Goal: Task Accomplishment & Management: Use online tool/utility

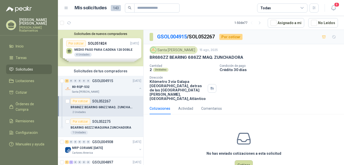
scroll to position [16, 0]
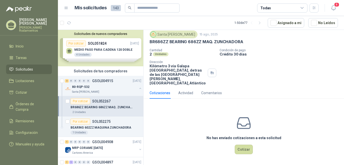
drag, startPoint x: 243, startPoint y: 151, endPoint x: 198, endPoint y: 70, distance: 92.4
click at [243, 151] on button "Cotizar" at bounding box center [244, 150] width 18 height 10
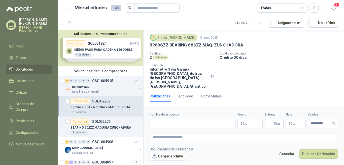
scroll to position [12, 0]
click at [174, 125] on input "Nombre del producto" at bounding box center [193, 123] width 86 height 9
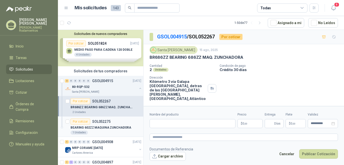
click at [107, 120] on p "SOL052275" at bounding box center [101, 122] width 18 height 4
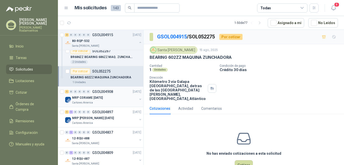
scroll to position [76, 0]
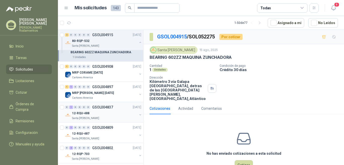
click at [105, 107] on p "GSOL004837" at bounding box center [102, 108] width 21 height 4
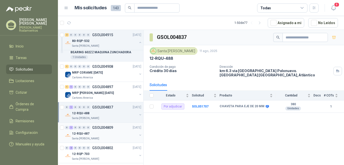
click at [109, 128] on p "GSOL004809" at bounding box center [102, 128] width 21 height 4
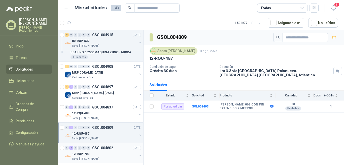
click at [113, 146] on div "0 2 0 0 0 0 GSOL004802 [DATE]" at bounding box center [103, 148] width 77 height 6
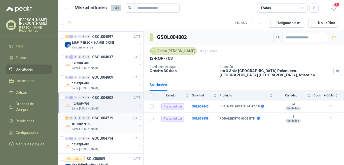
click at [111, 118] on p "GSOL004719" at bounding box center [102, 119] width 21 height 4
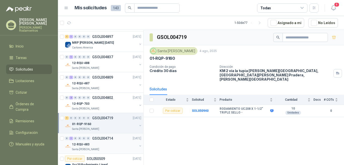
click at [112, 139] on p "GSOL004714" at bounding box center [102, 139] width 21 height 4
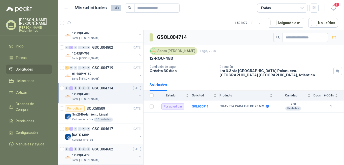
scroll to position [227, 0]
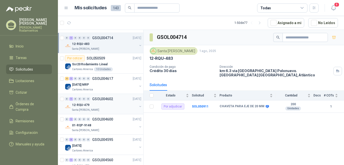
click at [109, 98] on p "GSOL004602" at bounding box center [102, 99] width 21 height 4
